Goal: Task Accomplishment & Management: Manage account settings

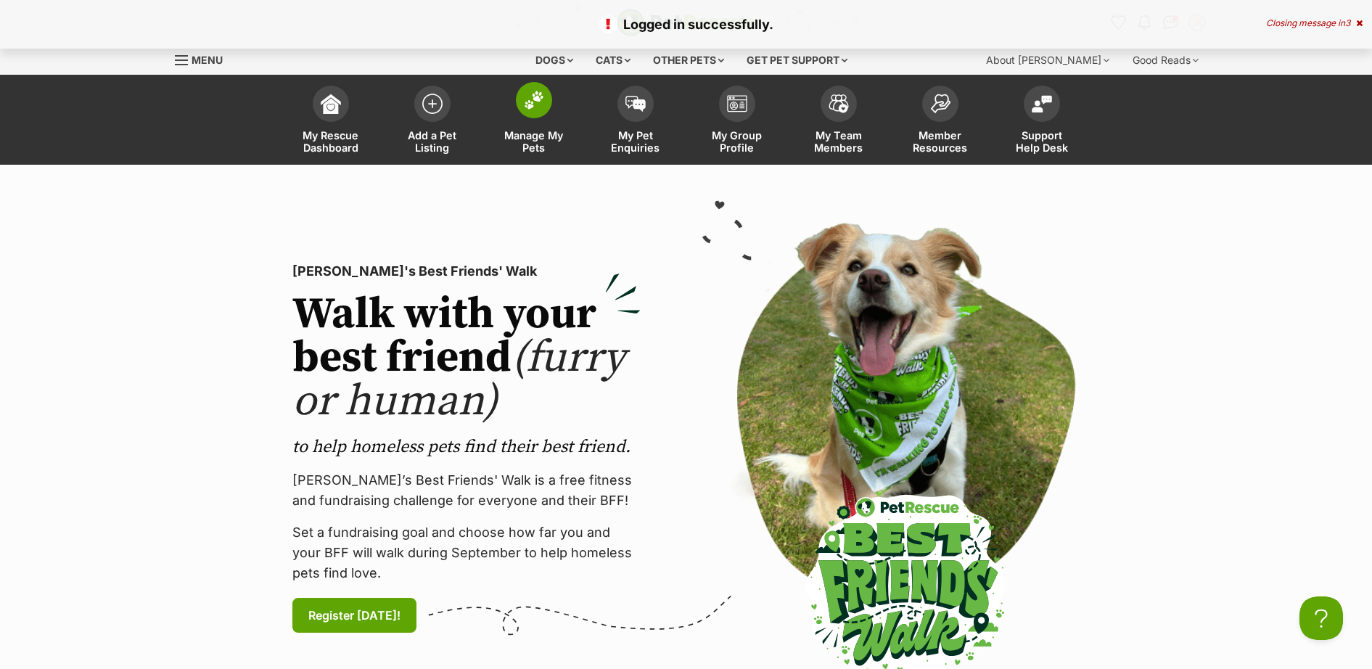
click at [530, 94] on img at bounding box center [534, 100] width 20 height 19
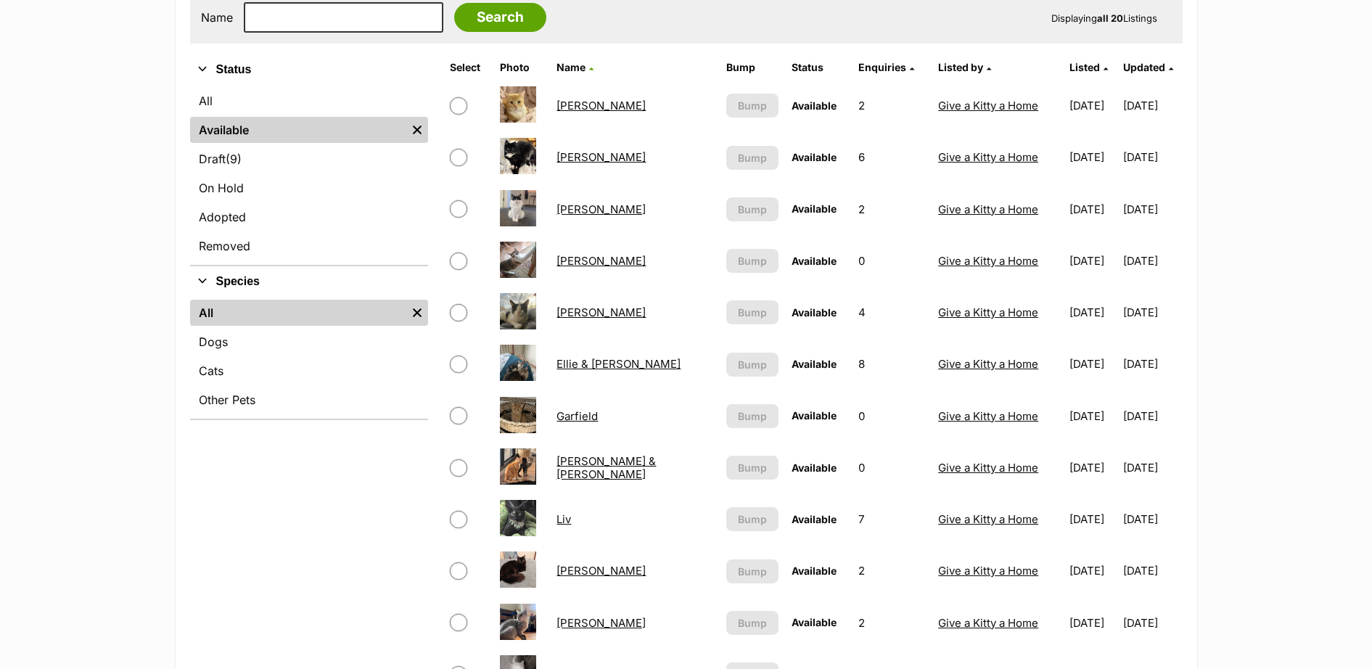
scroll to position [423, 0]
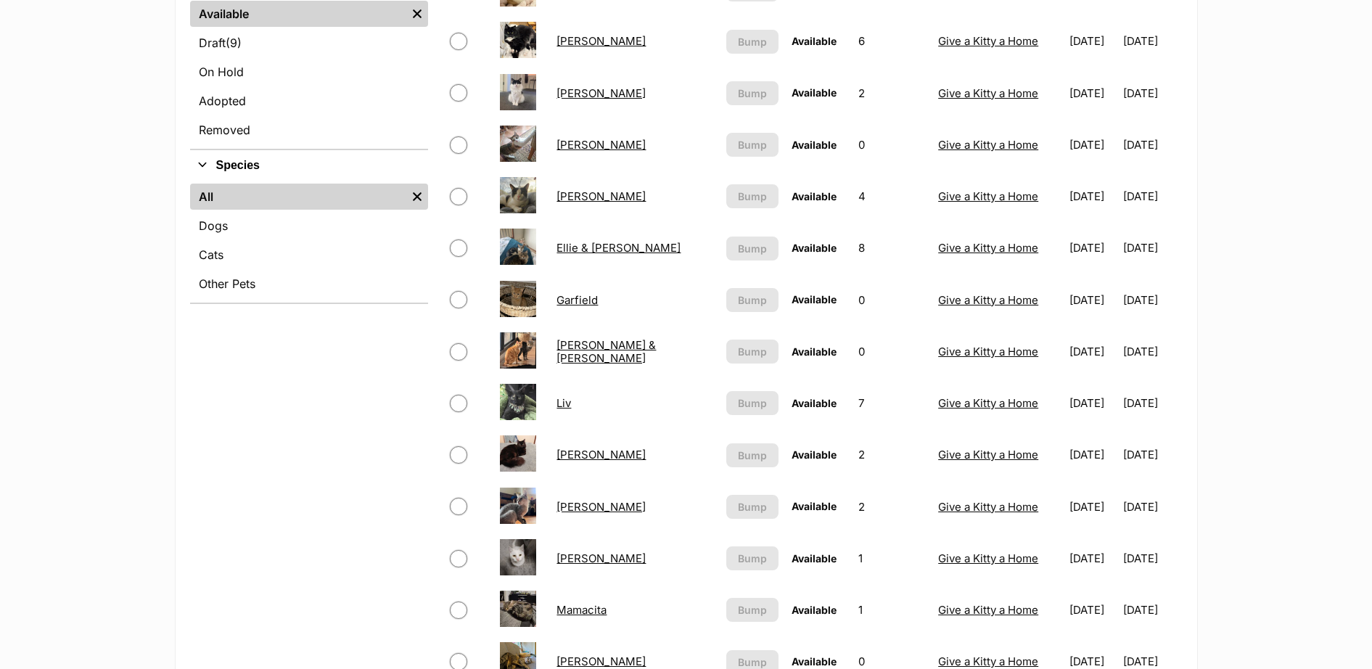
click at [597, 197] on link "Earl Grey" at bounding box center [600, 196] width 89 height 14
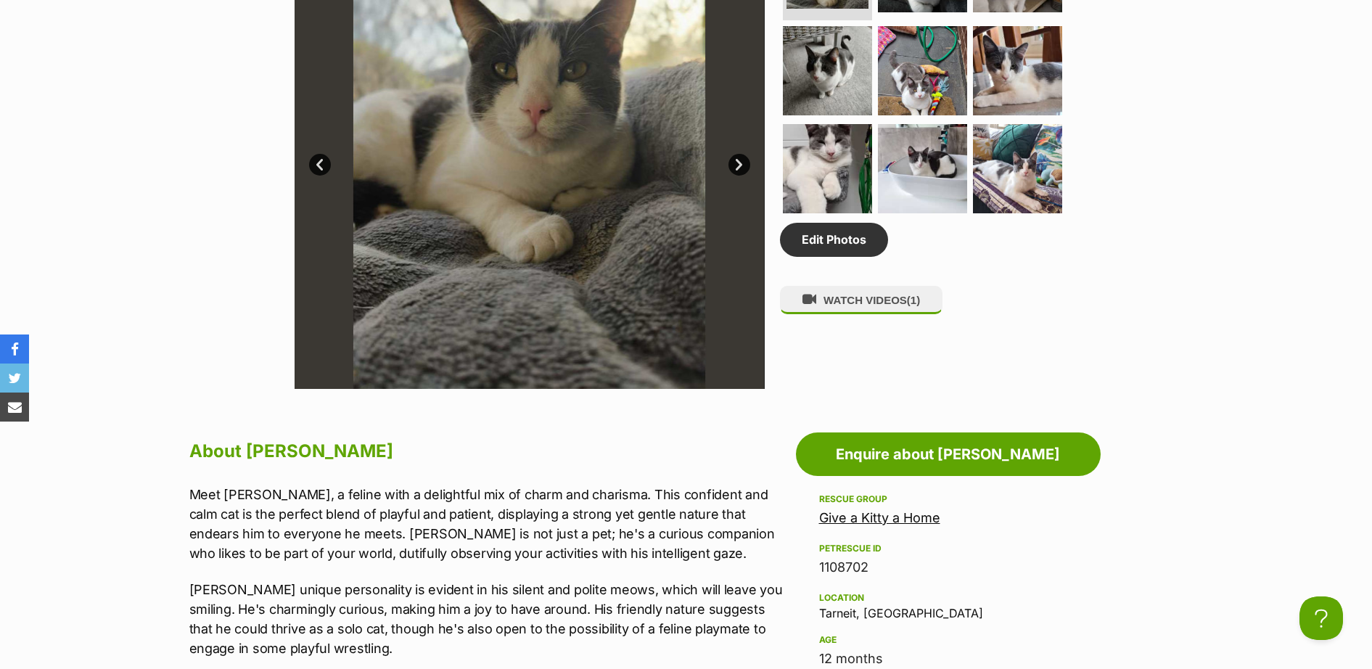
scroll to position [1270, 0]
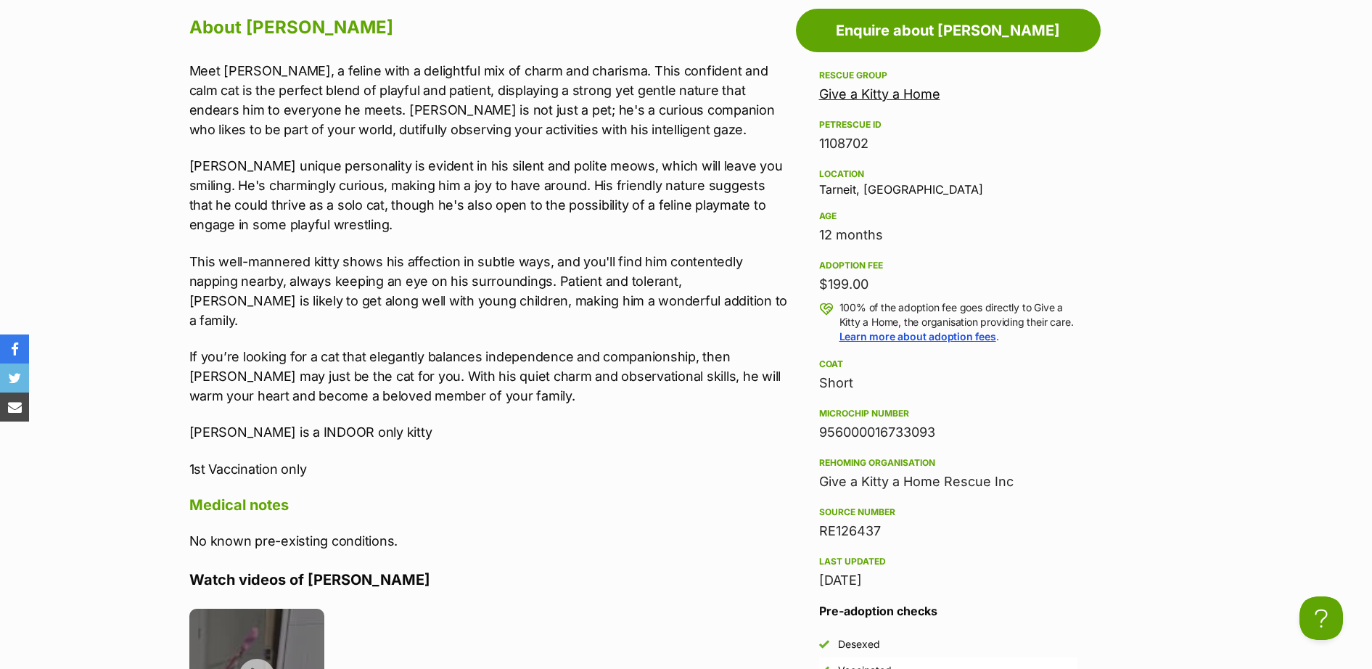
drag, startPoint x: 939, startPoint y: 432, endPoint x: 818, endPoint y: 432, distance: 120.4
click at [818, 432] on aside "Rescue group Give a Kitty a Home PetRescue ID 1108702 Location Tarneit, VIC Age…" at bounding box center [948, 433] width 305 height 733
copy div "956000016733093"
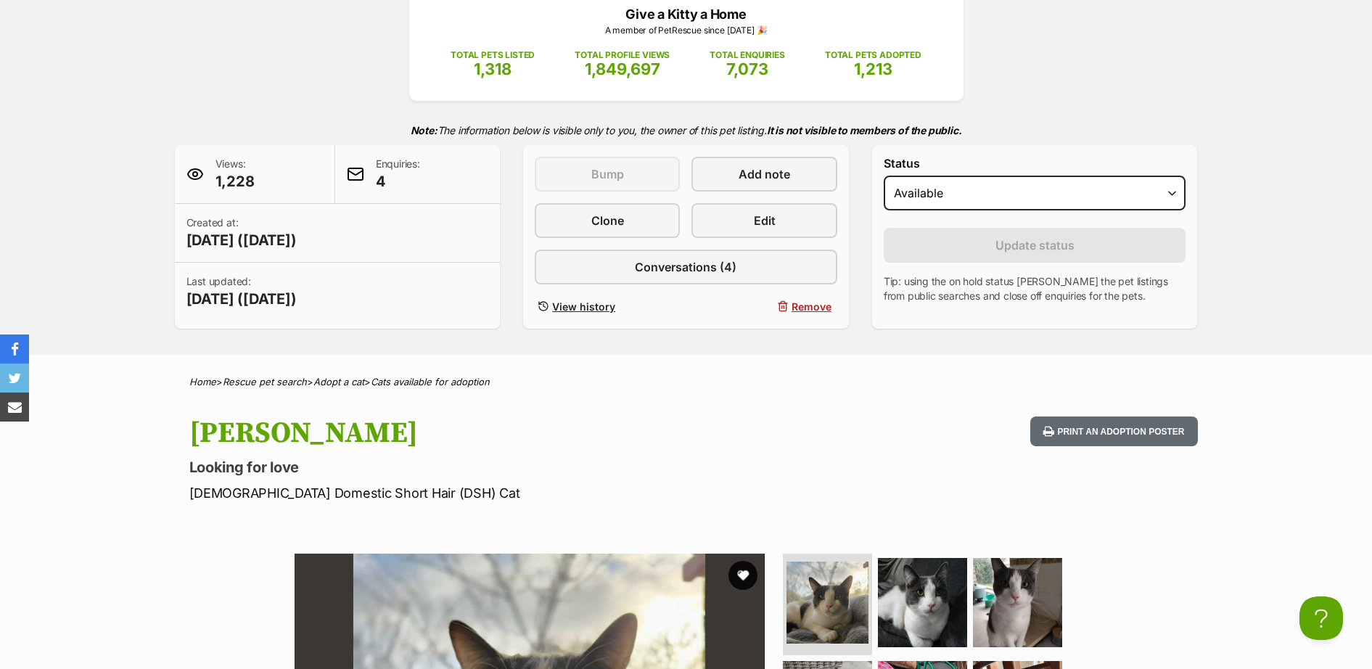
scroll to position [0, 0]
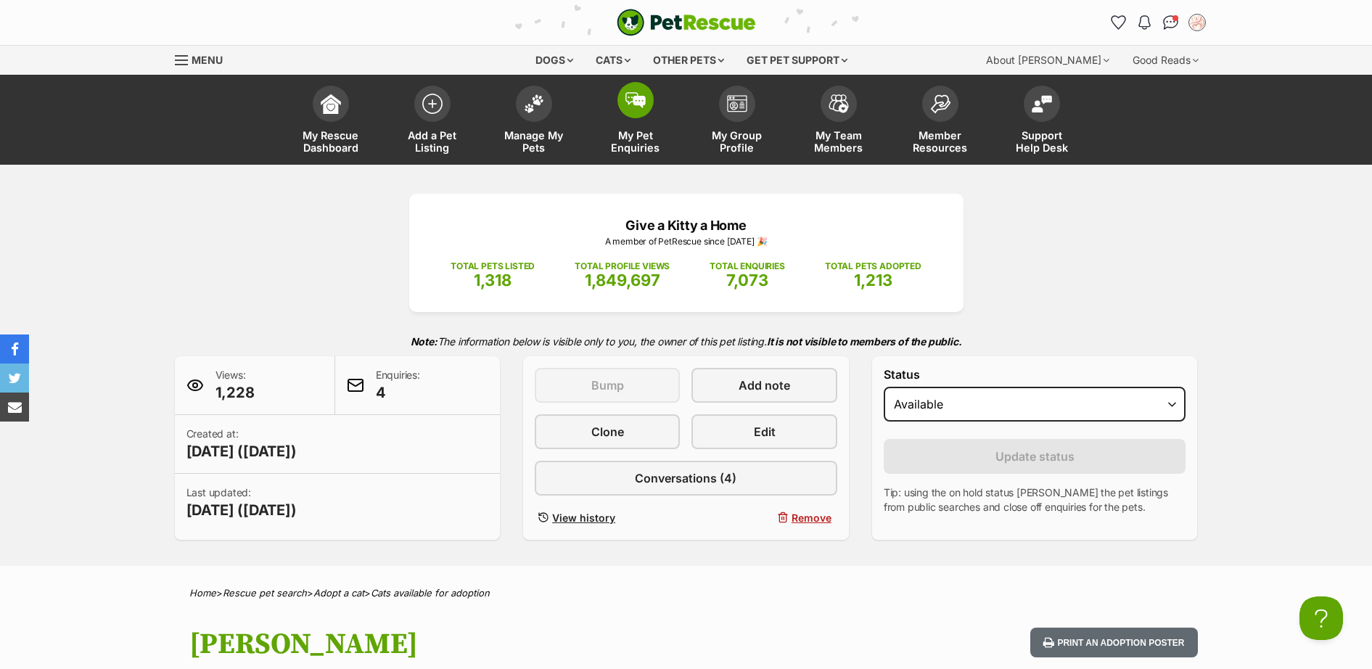
click at [631, 97] on img at bounding box center [635, 100] width 20 height 16
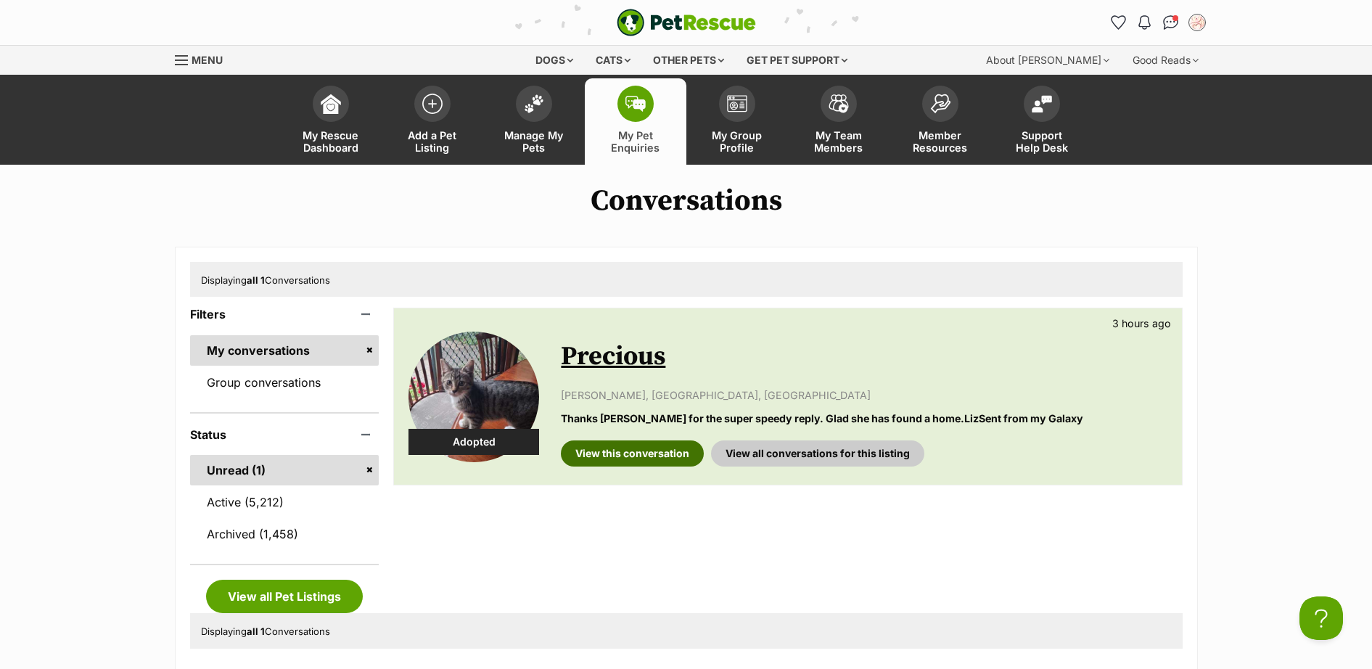
click at [660, 456] on link "View this conversation" at bounding box center [632, 453] width 143 height 26
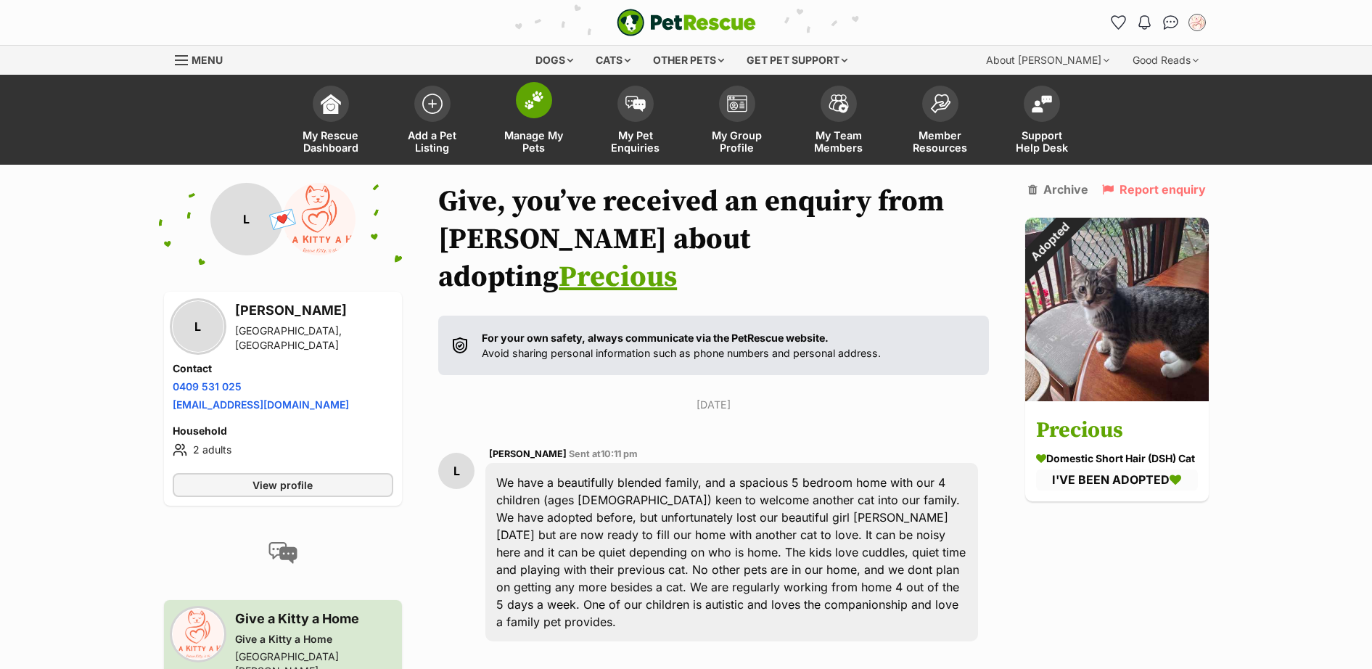
click at [525, 103] on img at bounding box center [534, 100] width 20 height 19
